Goal: Find specific page/section: Find specific page/section

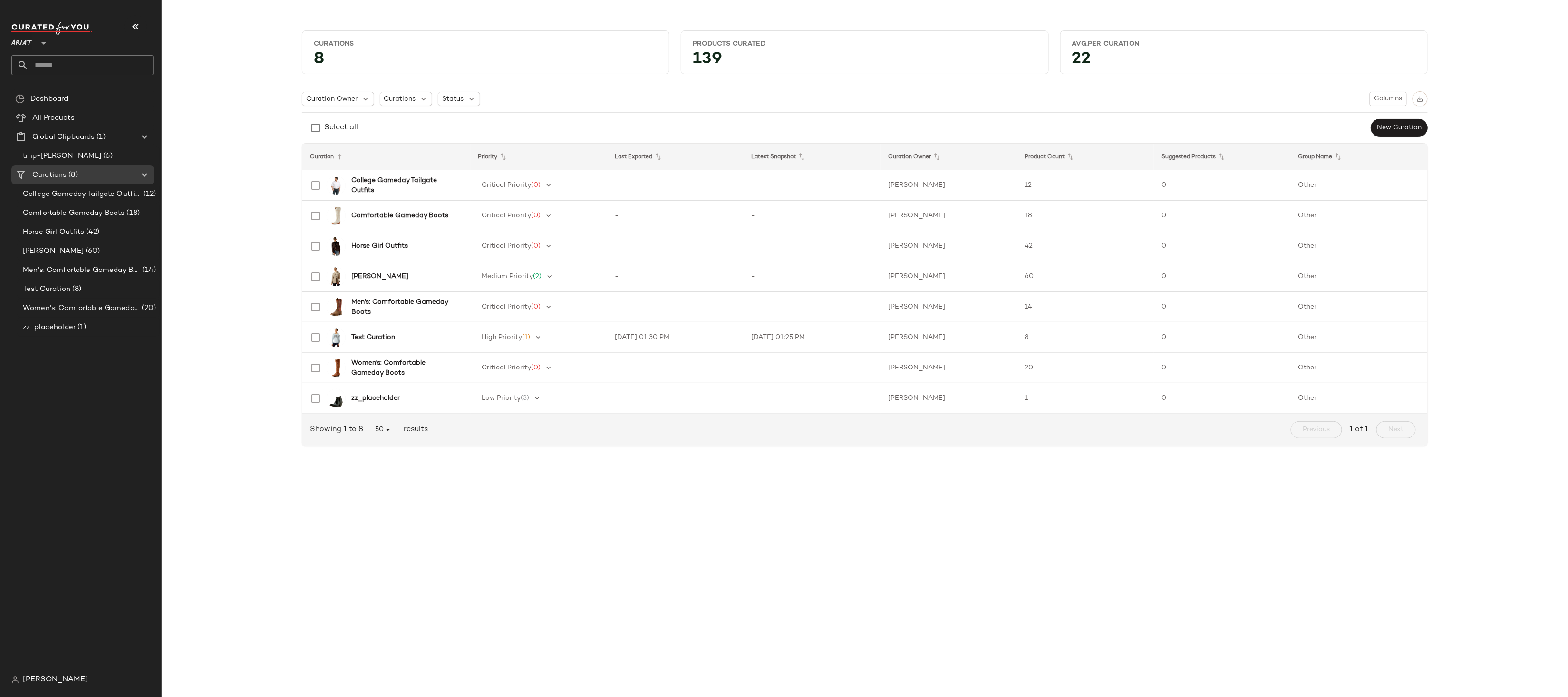
click at [101, 70] on input "text" at bounding box center [91, 65] width 125 height 20
click at [51, 119] on span "All Products" at bounding box center [54, 118] width 43 height 11
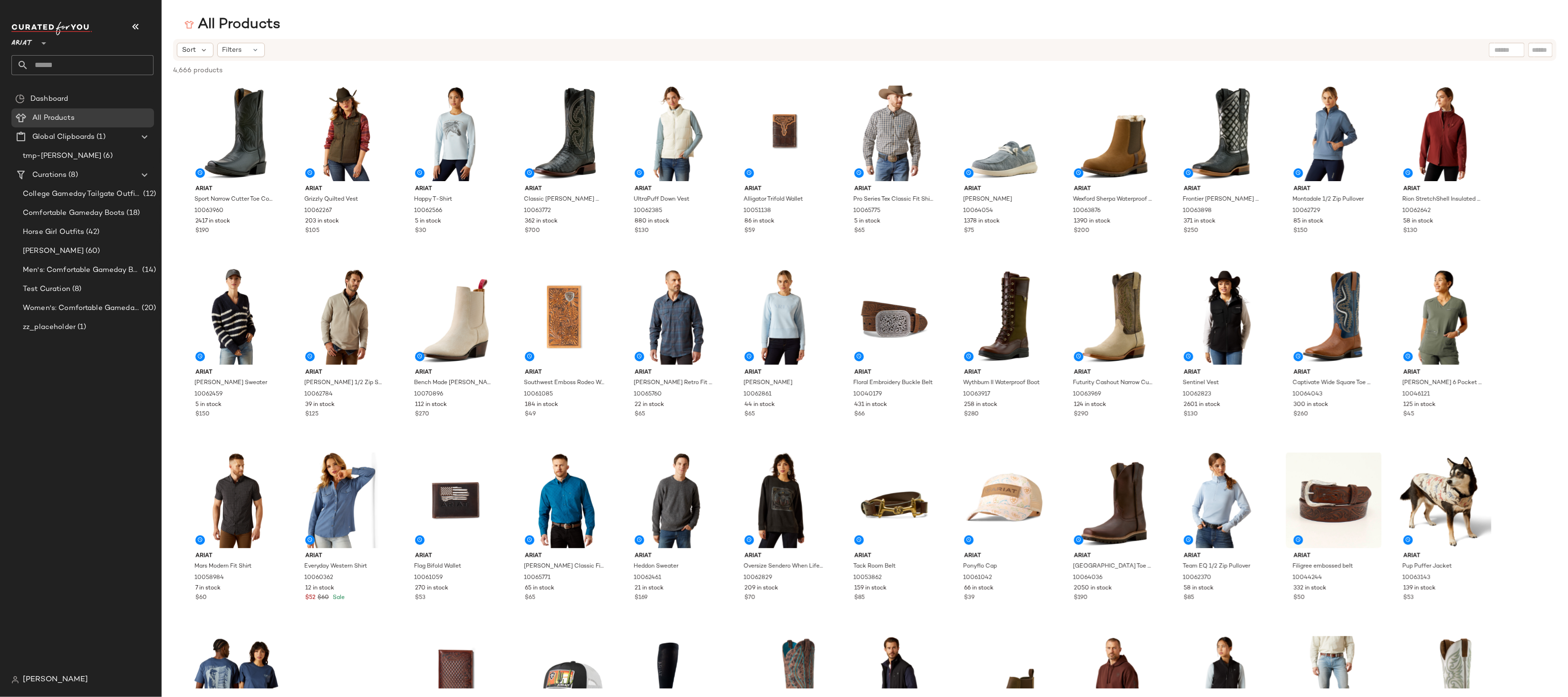
click at [1176, 50] on input "text" at bounding box center [1507, 50] width 24 height 10
type input "**********"
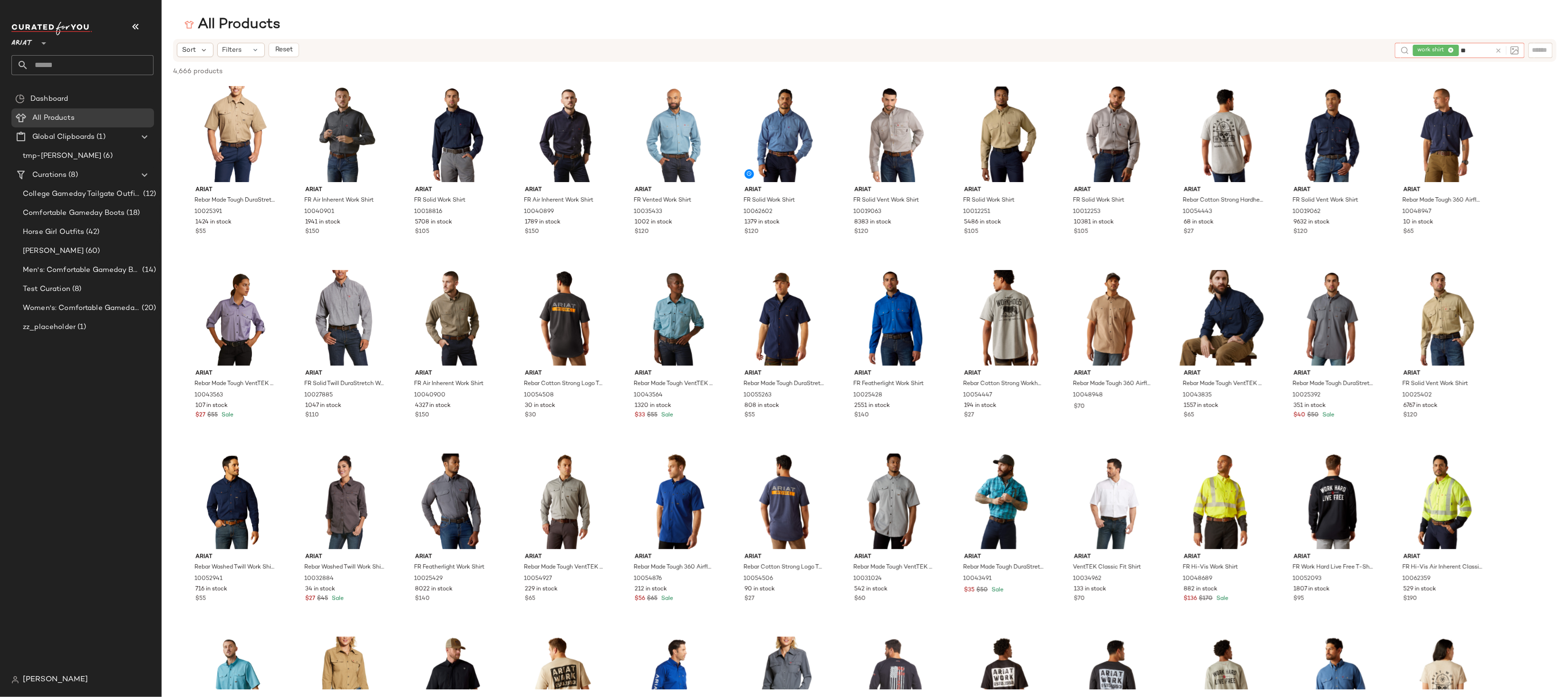
type input "*"
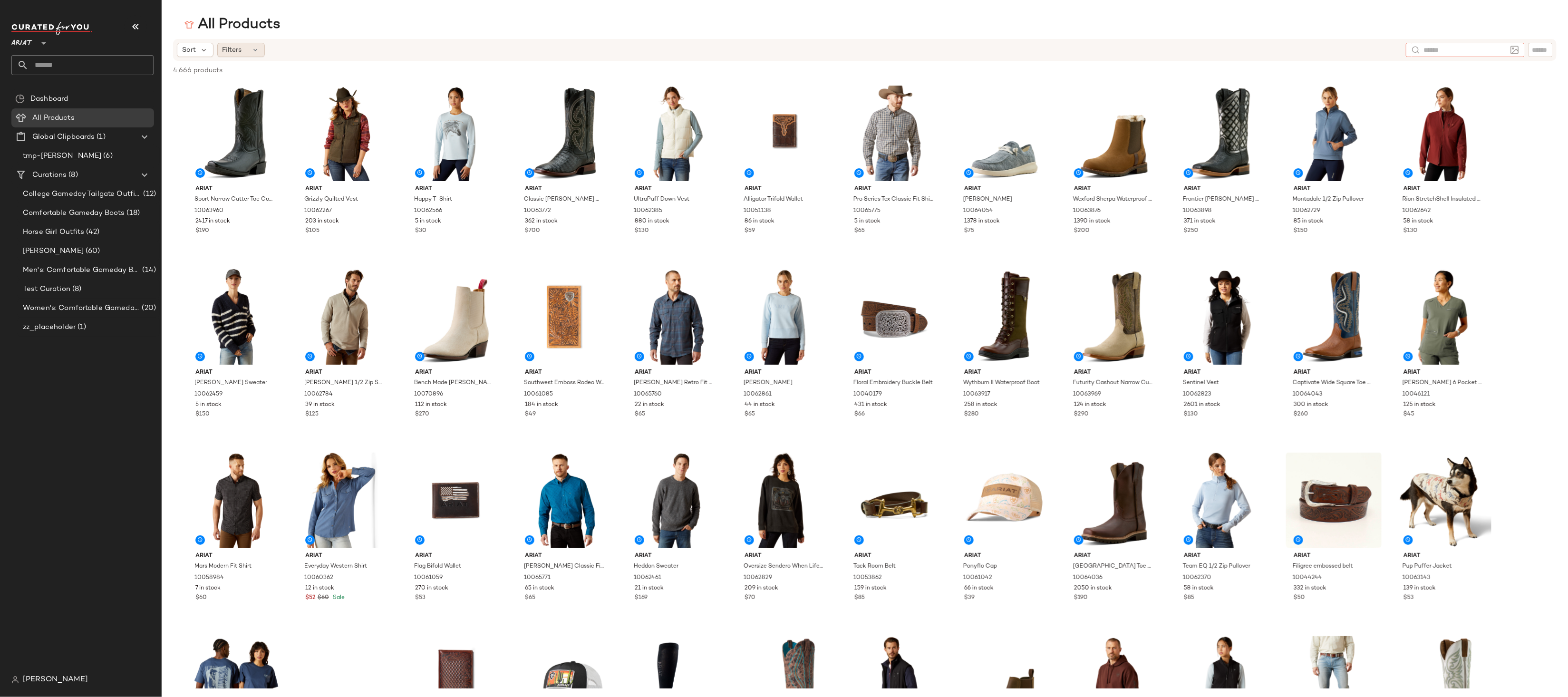
click at [248, 44] on div "Filters" at bounding box center [241, 49] width 47 height 14
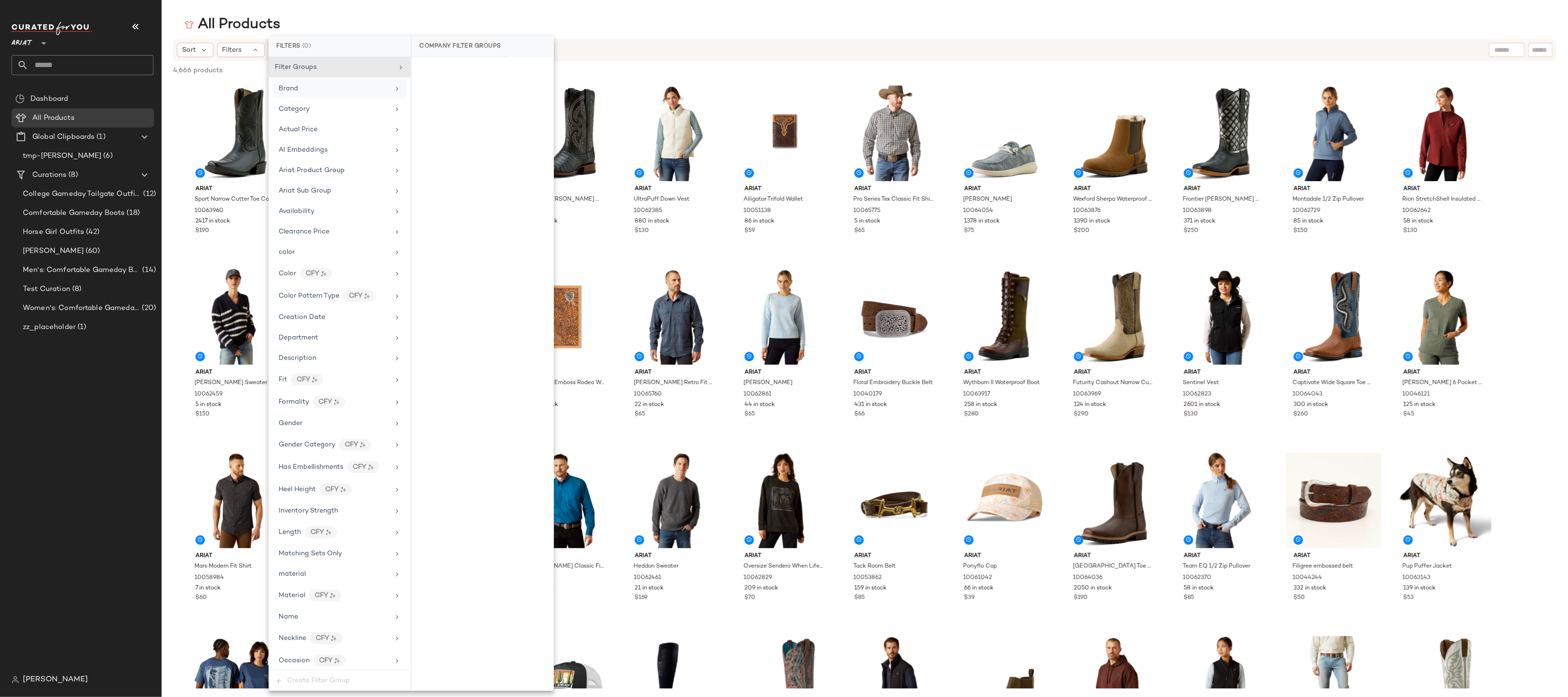
click at [303, 91] on div "Brand" at bounding box center [334, 88] width 111 height 10
click at [303, 113] on span "Category" at bounding box center [294, 109] width 31 height 7
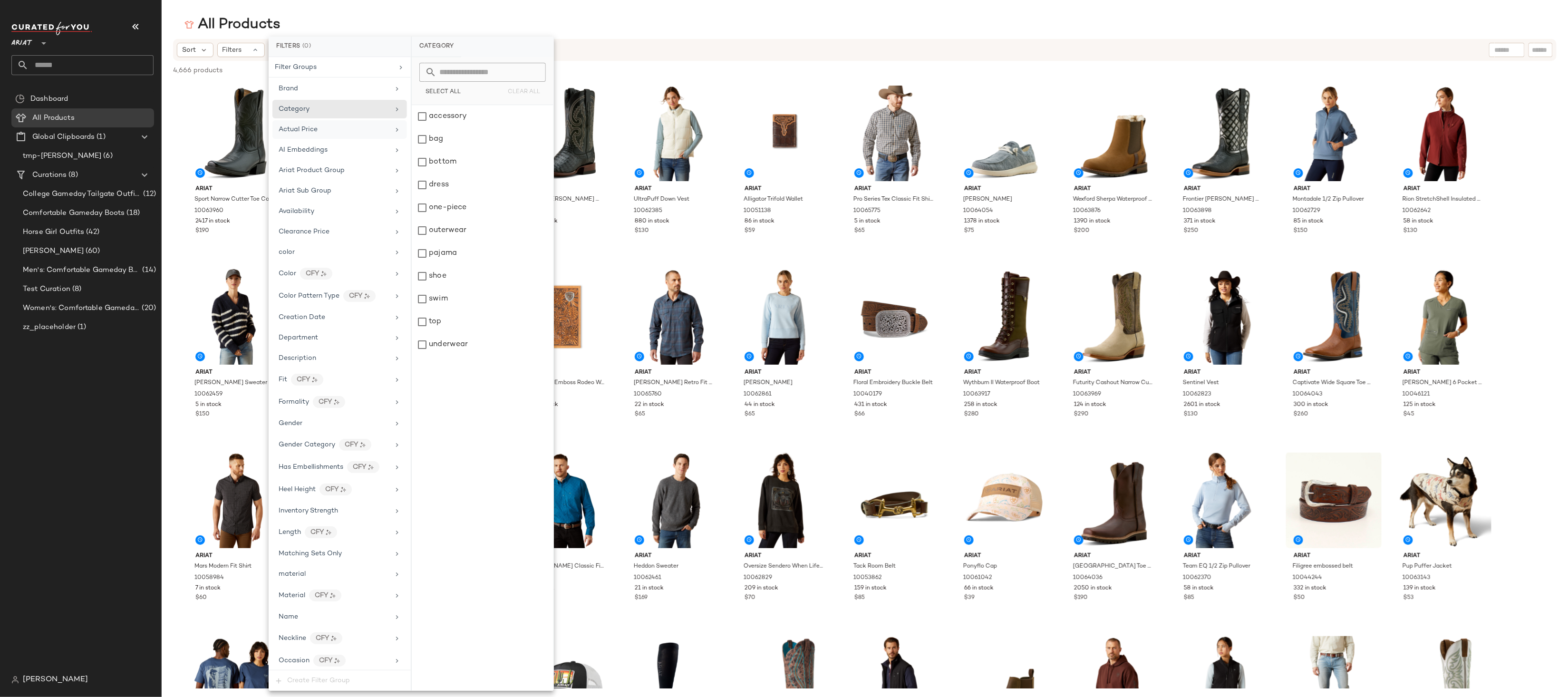
click at [303, 121] on div "Actual Price" at bounding box center [340, 130] width 135 height 18
click at [303, 151] on span "AI Embeddings" at bounding box center [303, 150] width 49 height 7
click at [303, 174] on span "Ariat Product Group" at bounding box center [312, 170] width 66 height 7
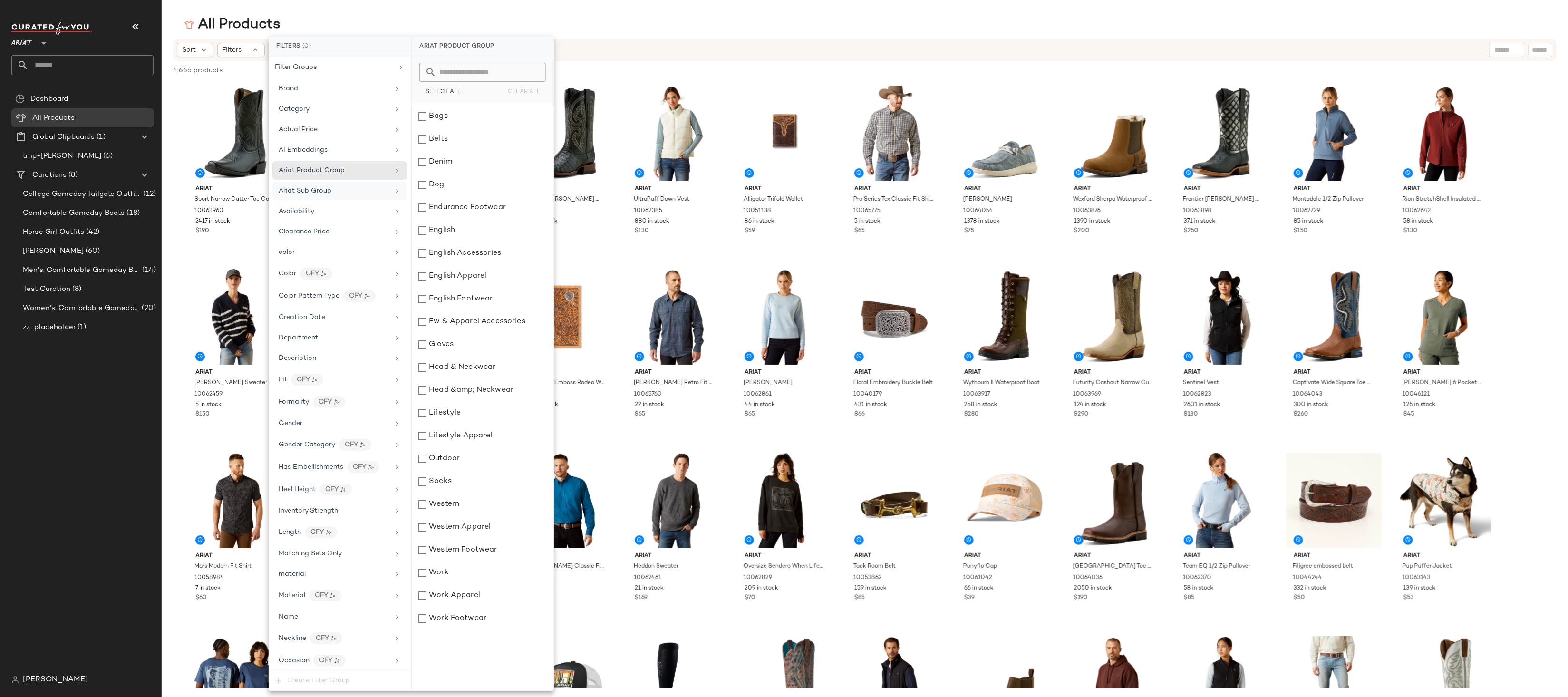
click at [303, 189] on span "Ariat Sub Group" at bounding box center [305, 191] width 53 height 7
click at [312, 168] on span "Ariat Product Group" at bounding box center [312, 170] width 66 height 7
click at [346, 196] on div "Ariat Sub Group" at bounding box center [334, 191] width 111 height 10
click at [353, 175] on div "Ariat Product Group" at bounding box center [334, 170] width 111 height 10
click at [483, 73] on input "text" at bounding box center [488, 72] width 103 height 19
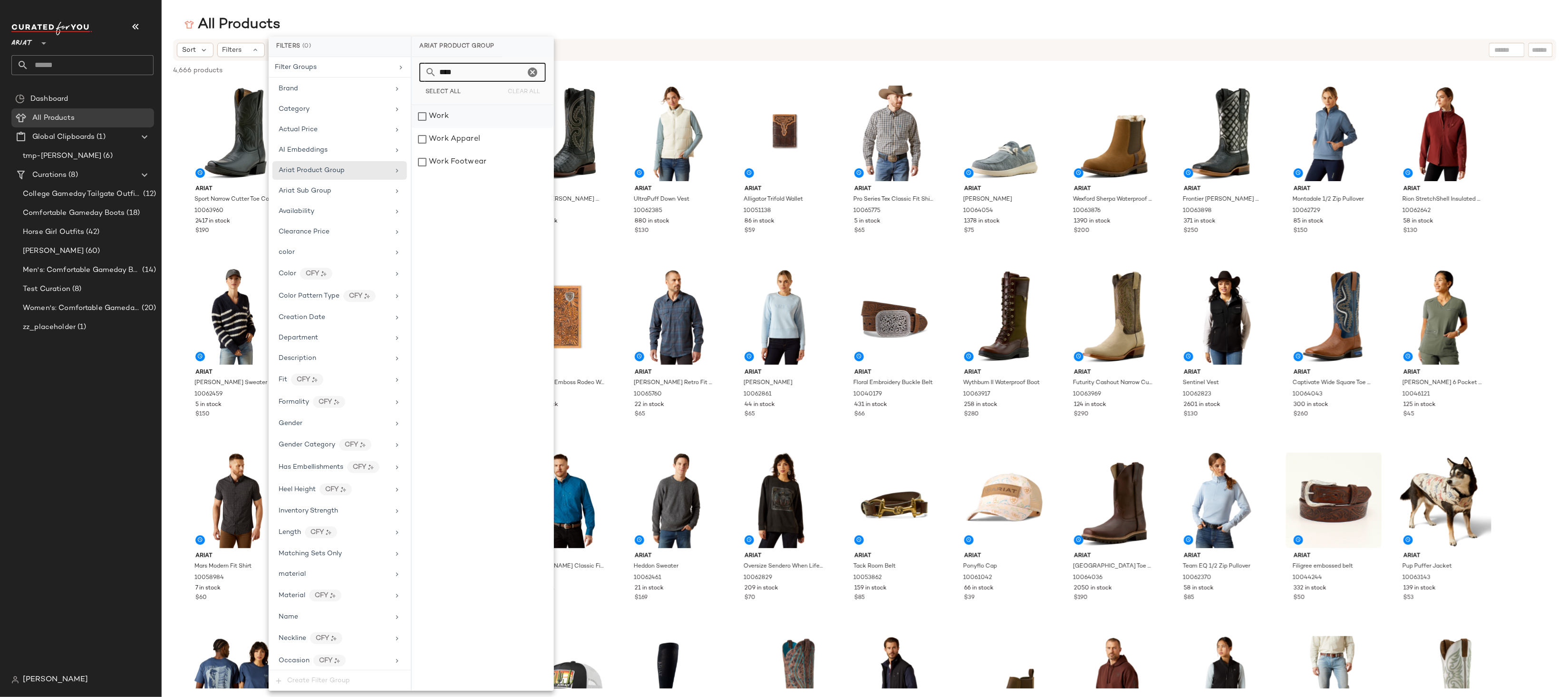
type input "****"
click at [444, 116] on div "Work" at bounding box center [482, 116] width 142 height 23
click at [444, 136] on div "Work Apparel" at bounding box center [486, 139] width 142 height 23
click at [443, 162] on div "Work Footwear" at bounding box center [486, 162] width 142 height 23
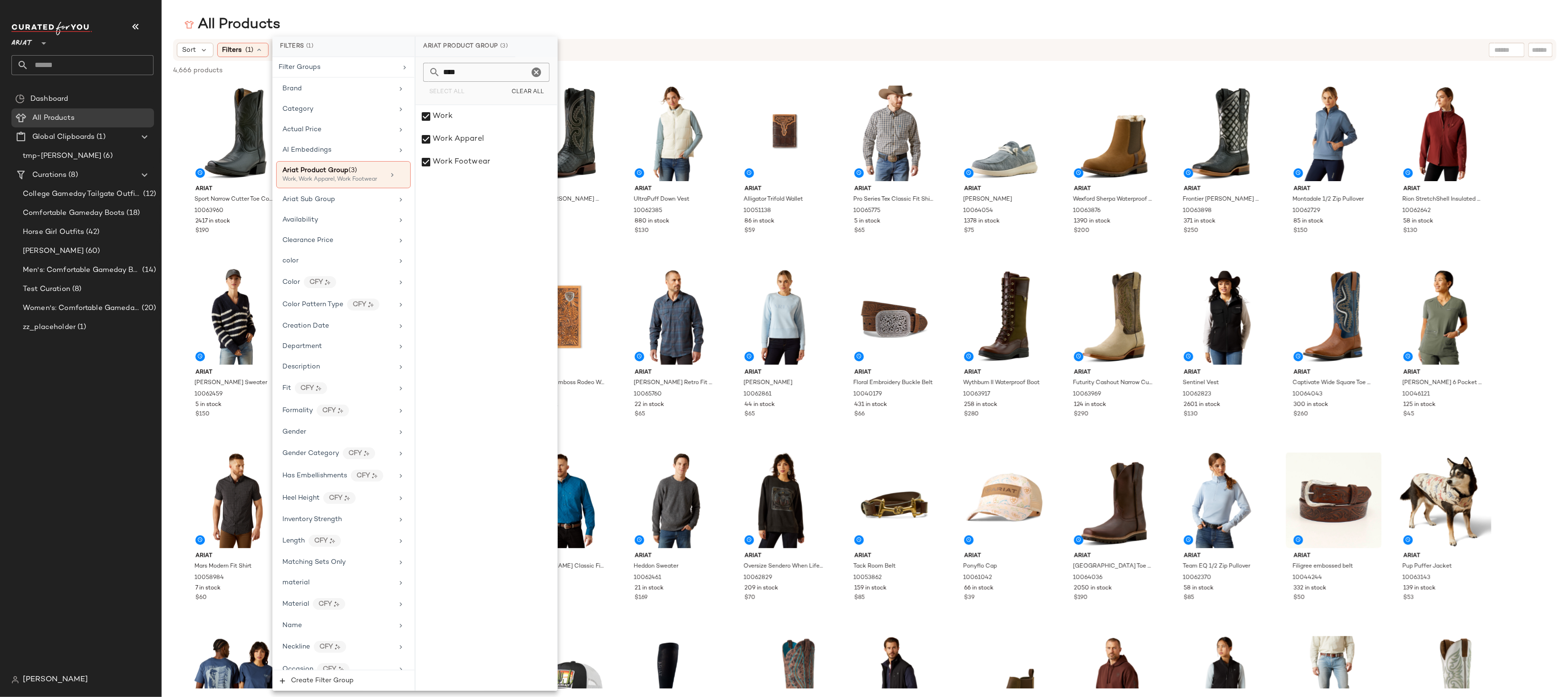
click at [589, 10] on main "All Products Sort Filters (1) Reset 4,666 products • 0 selected Deselect All Ar…" at bounding box center [784, 348] width 1568 height 697
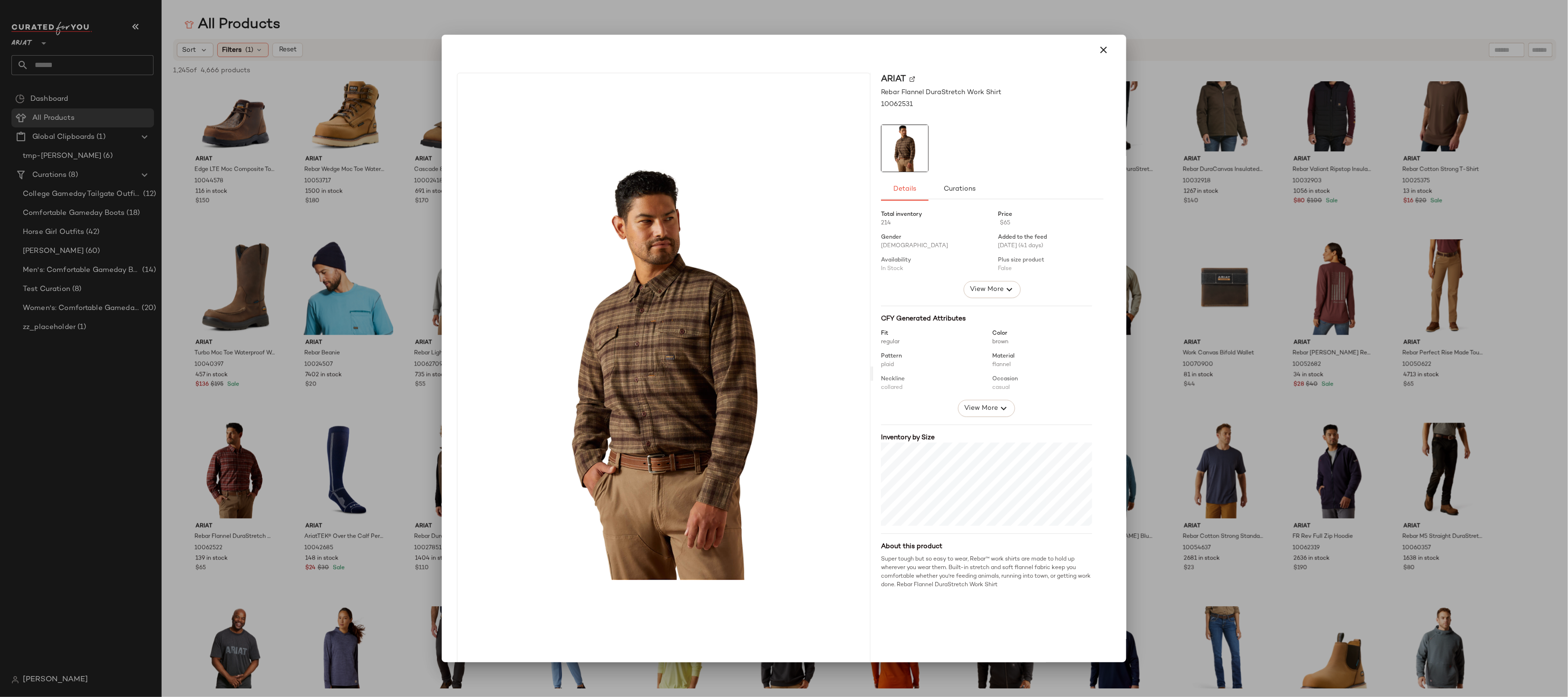
scroll to position [24, 0]
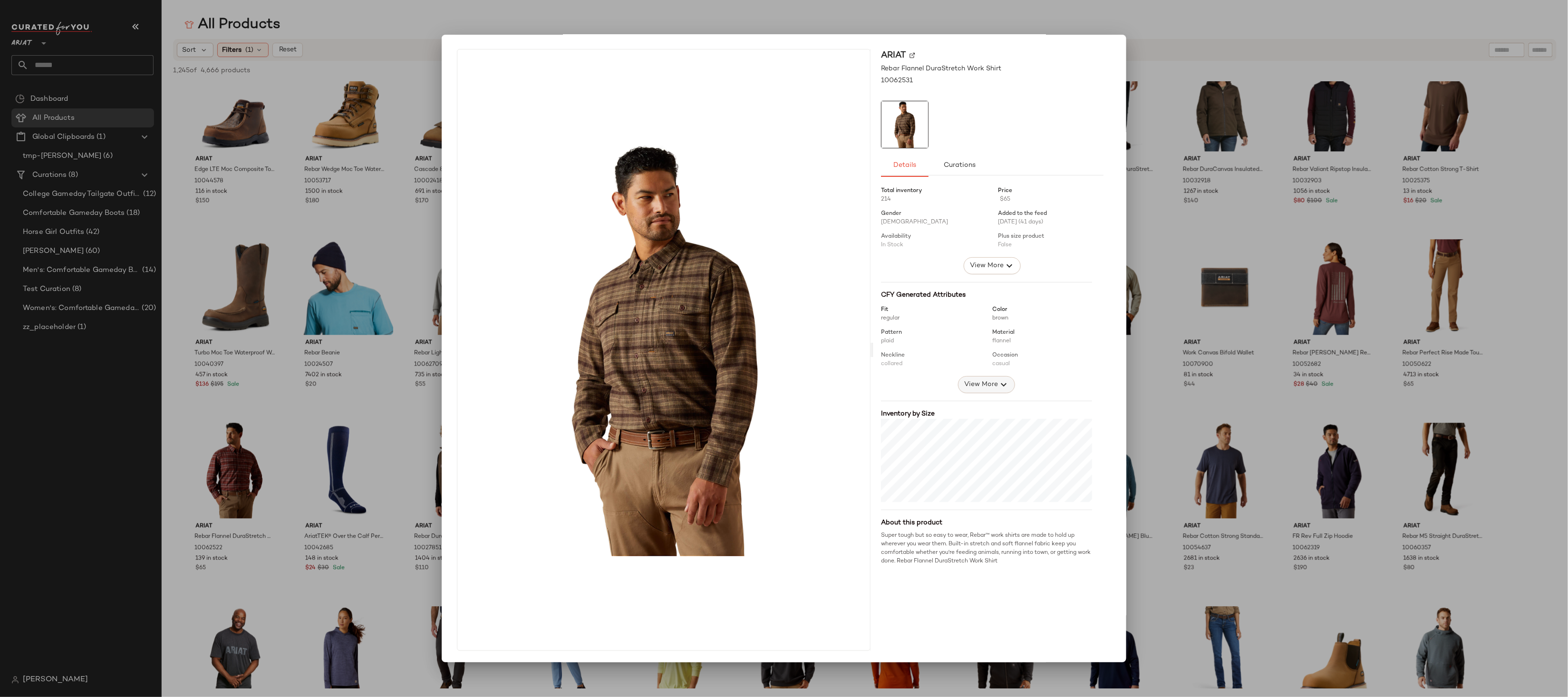
click at [971, 377] on button "View More" at bounding box center [987, 385] width 57 height 17
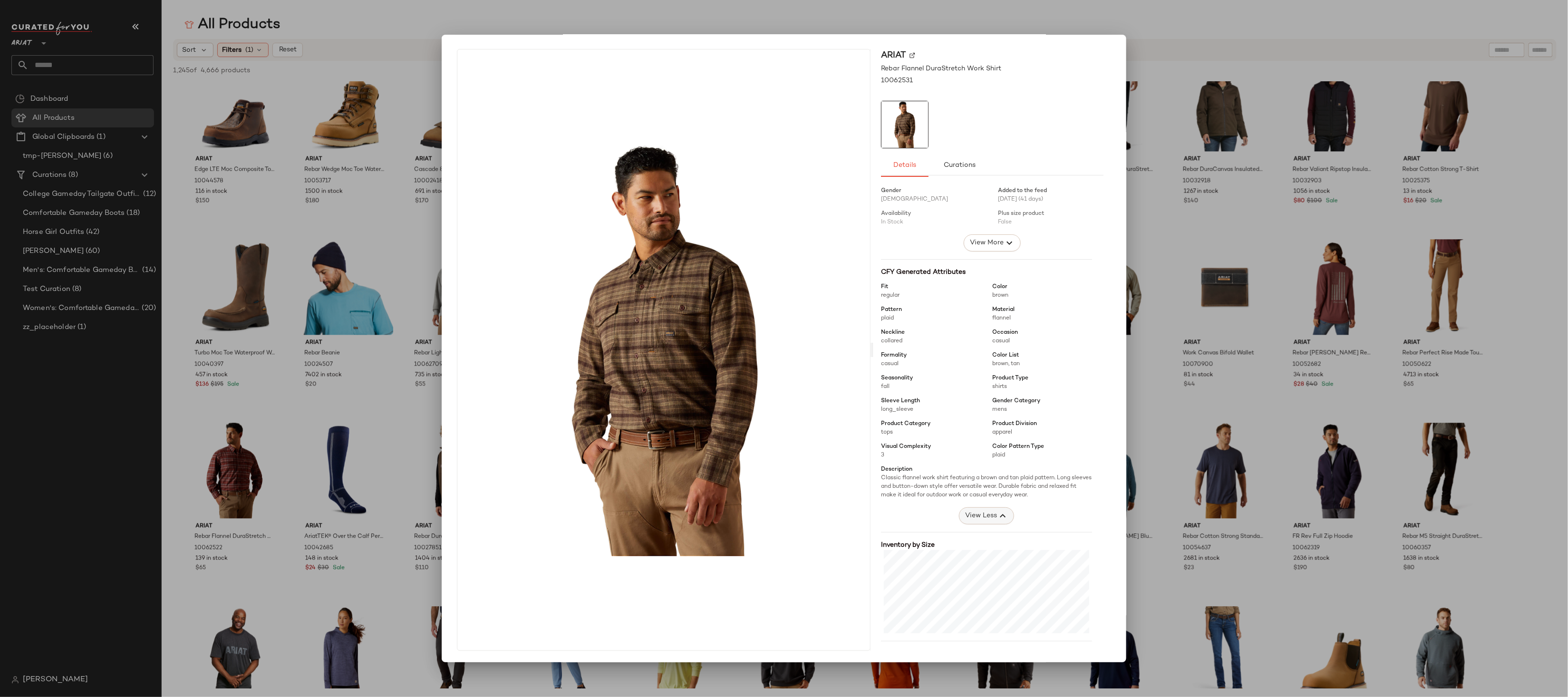
scroll to position [0, 0]
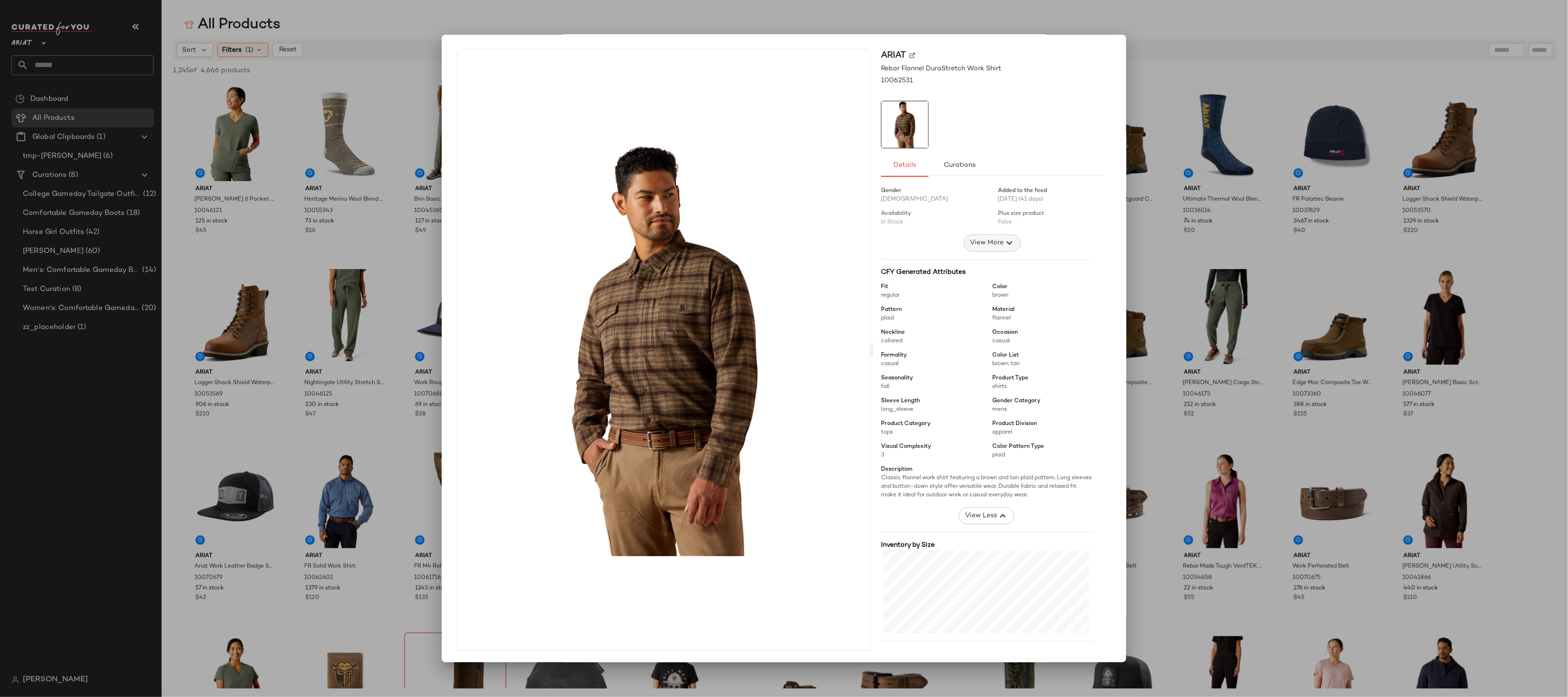
click at [985, 245] on span "View More" at bounding box center [987, 243] width 34 height 12
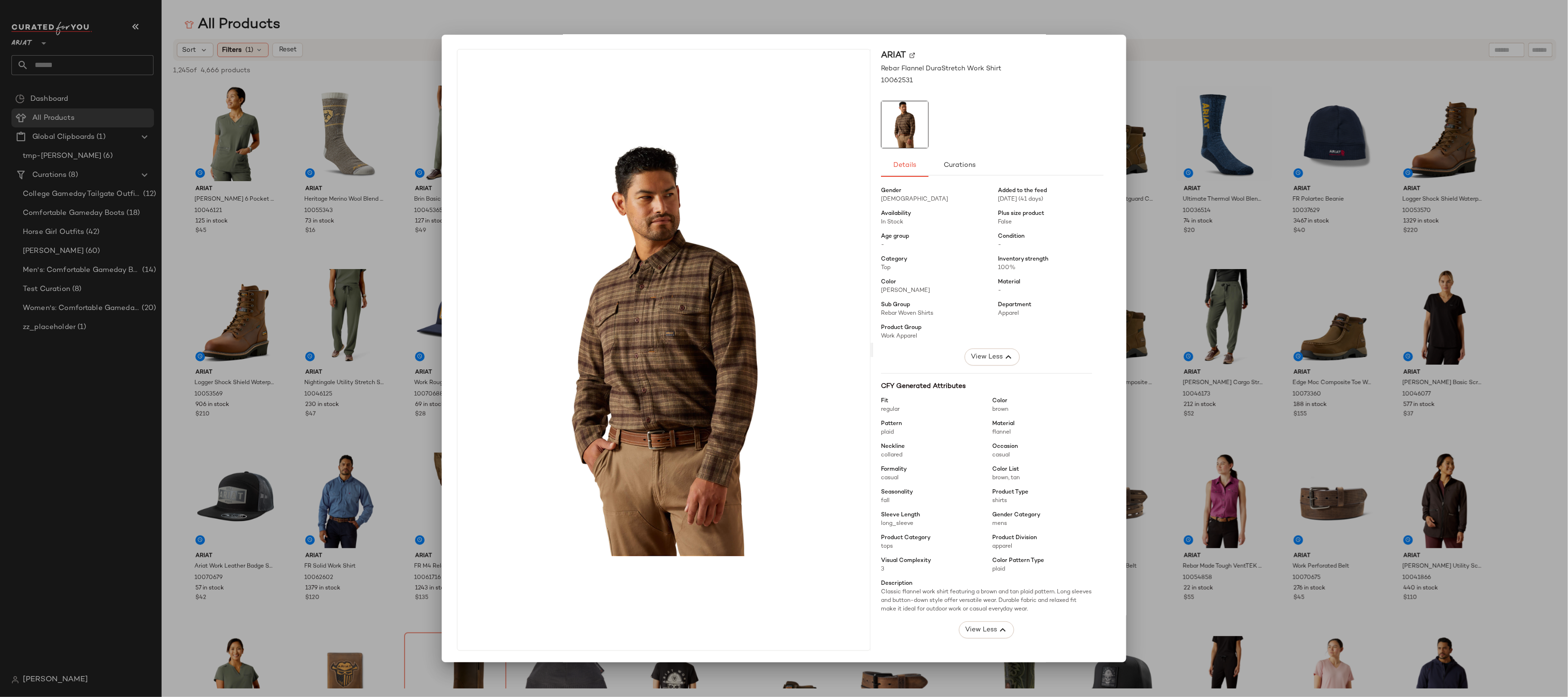
click at [965, 349] on button "View Less" at bounding box center [992, 357] width 55 height 17
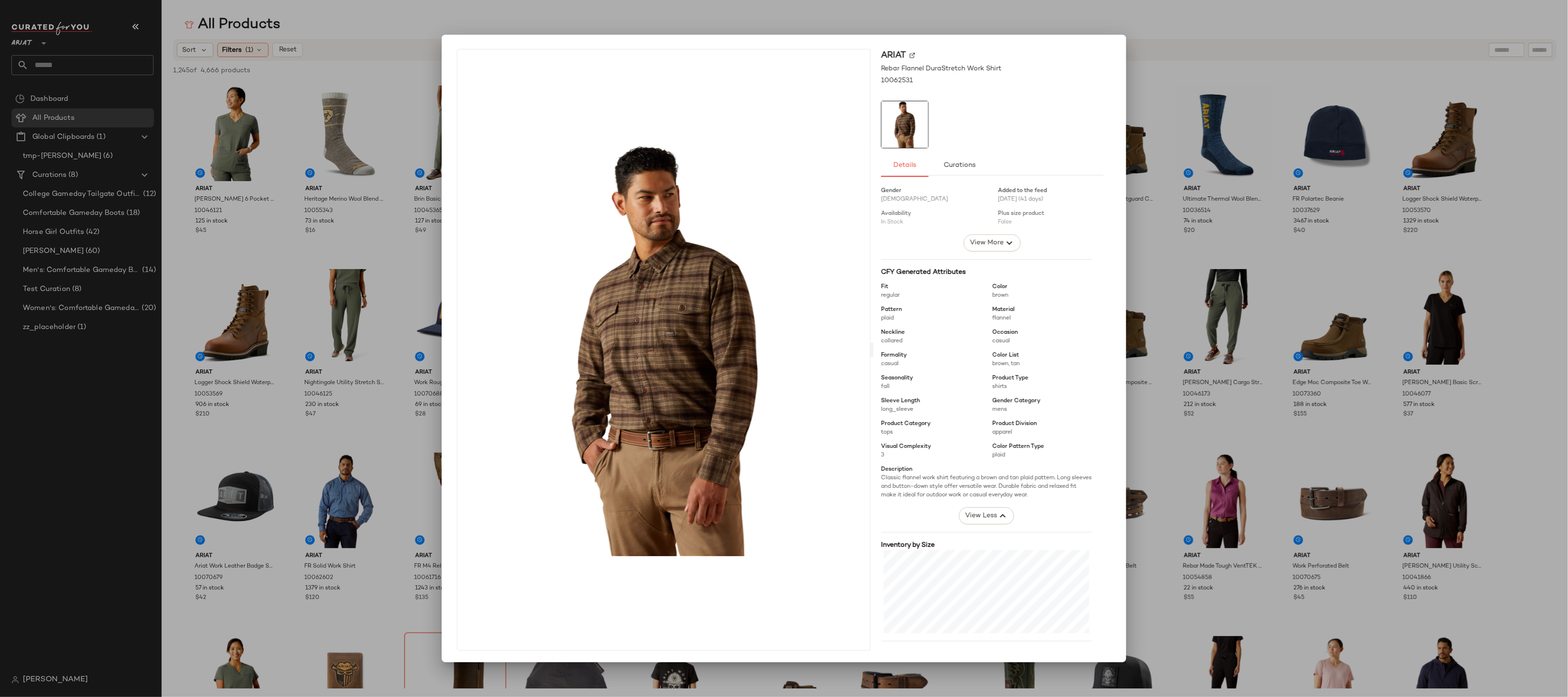
click at [964, 234] on button "View More" at bounding box center [992, 243] width 57 height 17
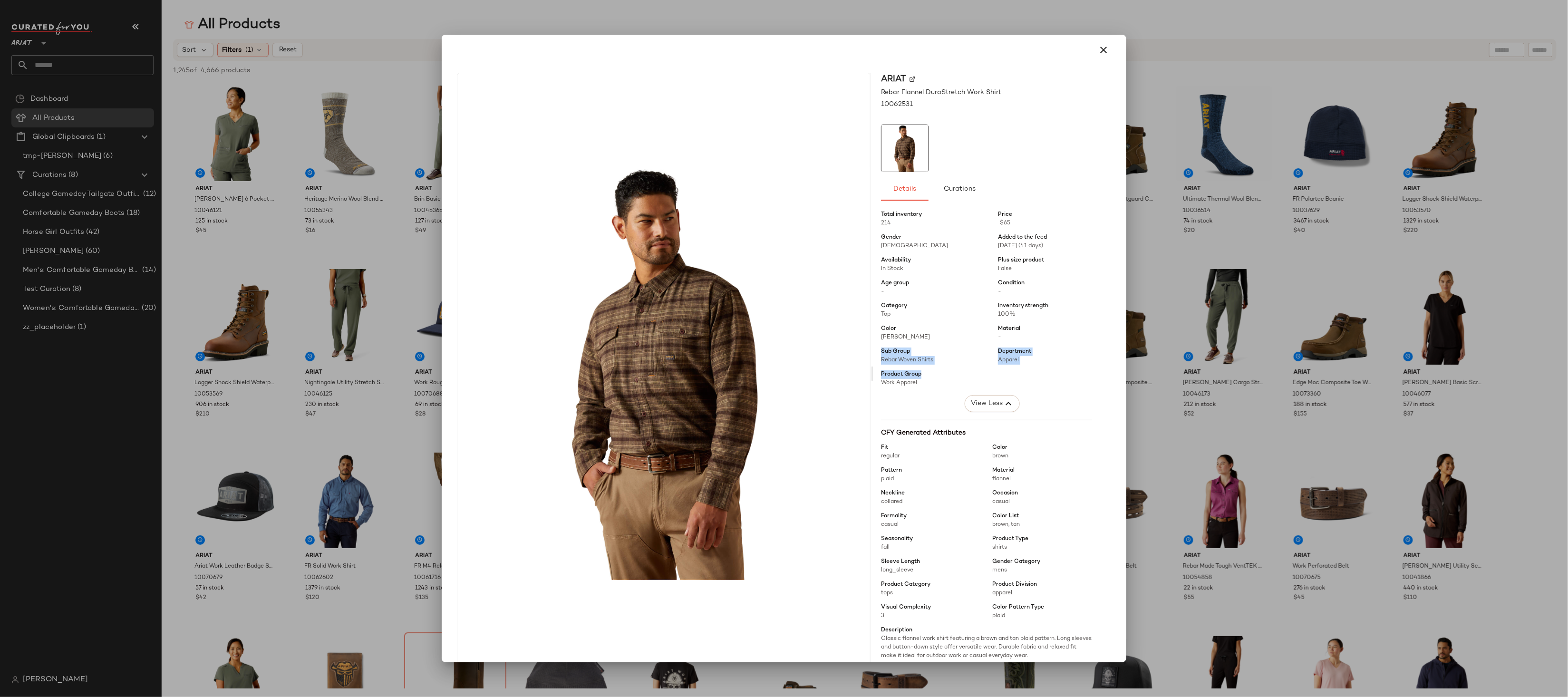
drag, startPoint x: 874, startPoint y: 351, endPoint x: 933, endPoint y: 370, distance: 62.0
click at [933, 370] on div "Ariat Rebar Flannel DuraStretch Work Shirt 10062531 Details Curations Total inv…" at bounding box center [992, 374] width 238 height 602
click at [933, 387] on span "Work Apparel" at bounding box center [933, 384] width 105 height 9
drag, startPoint x: 919, startPoint y: 385, endPoint x: 870, endPoint y: 348, distance: 61.4
click at [873, 348] on div "Ariat Rebar Flannel DuraStretch Work Shirt 10062531 Details Curations Total inv…" at bounding box center [992, 374] width 238 height 602
